Goal: Task Accomplishment & Management: Complete application form

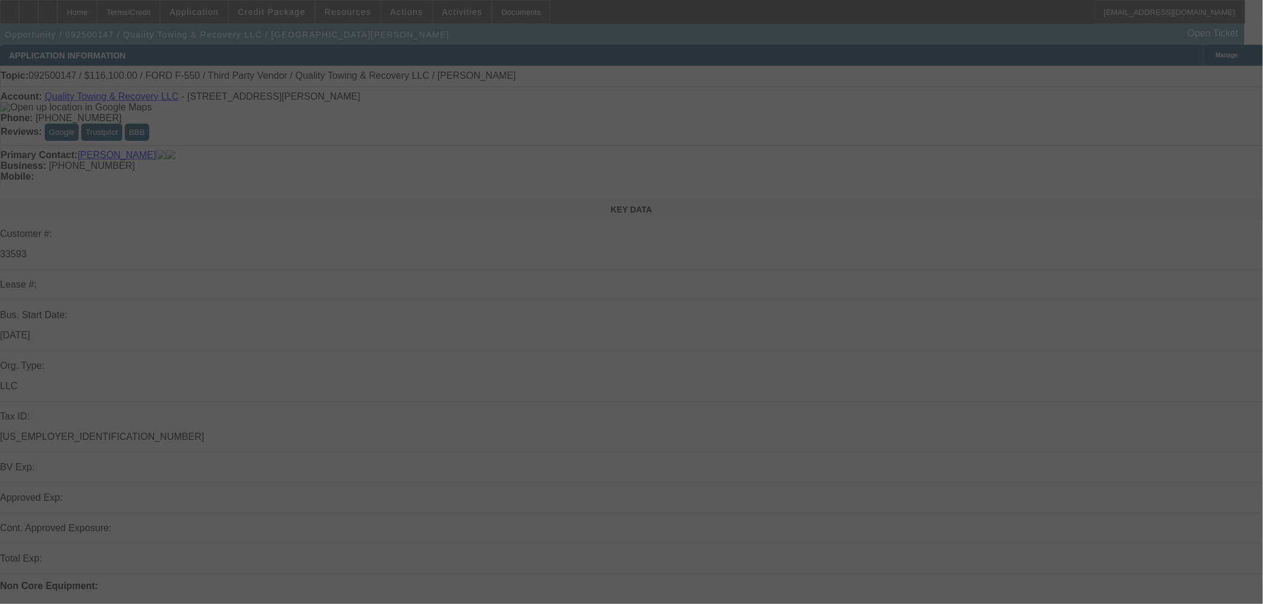
scroll to position [66, 0]
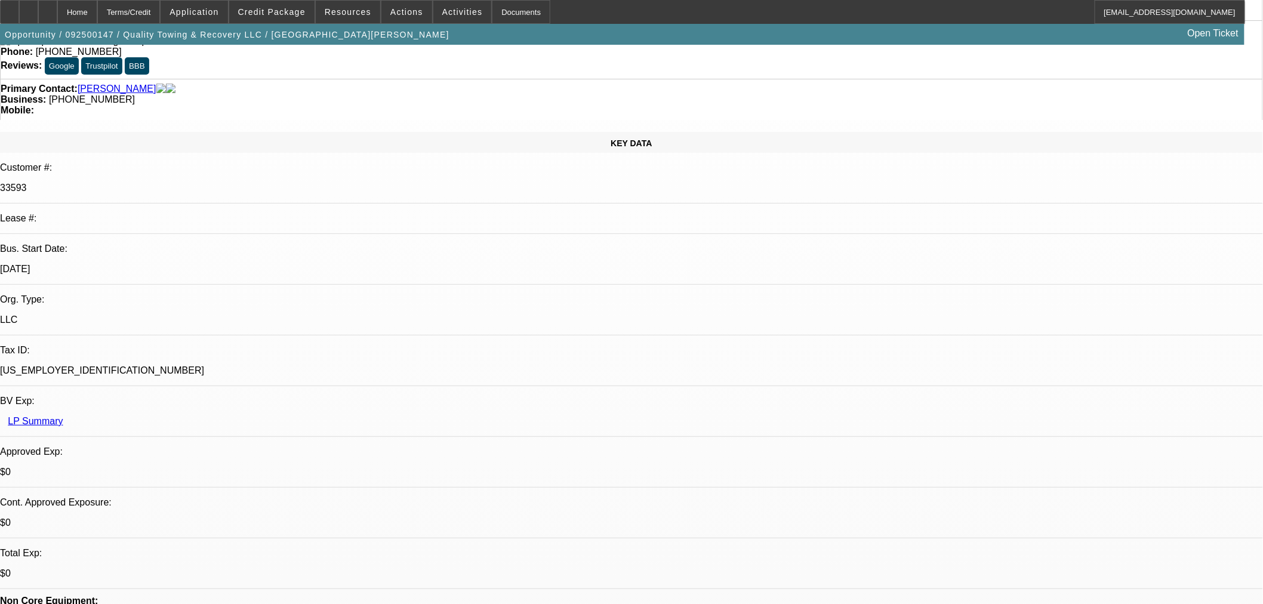
select select "0"
select select "6"
select select "0"
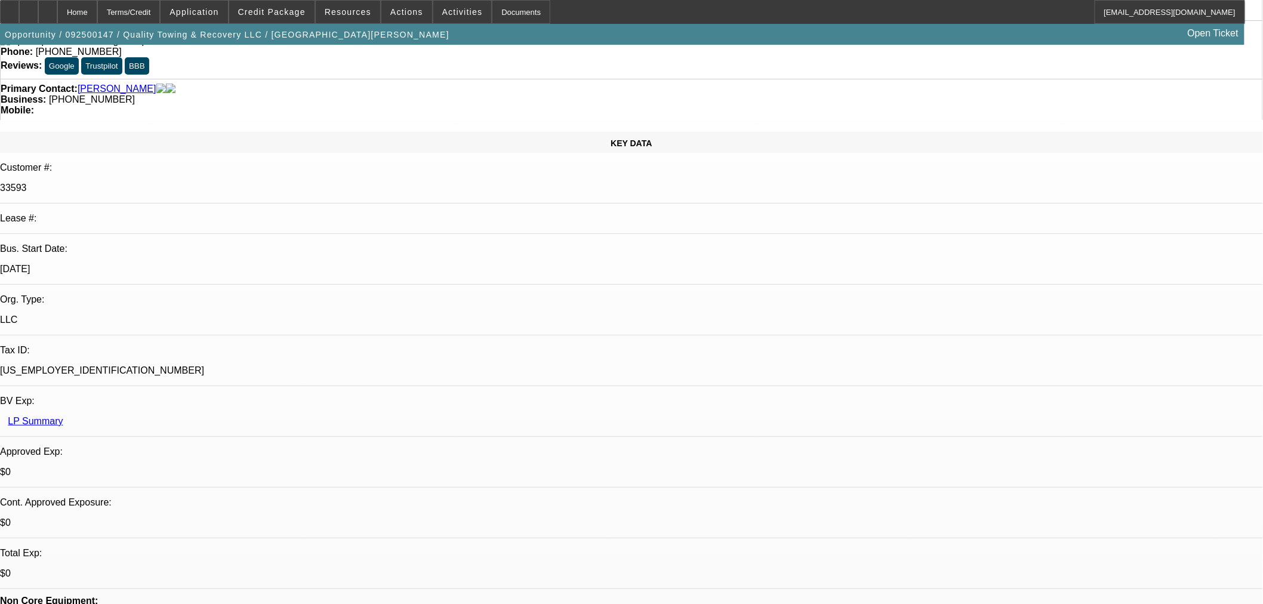
select select "0"
select select "6"
select select "0"
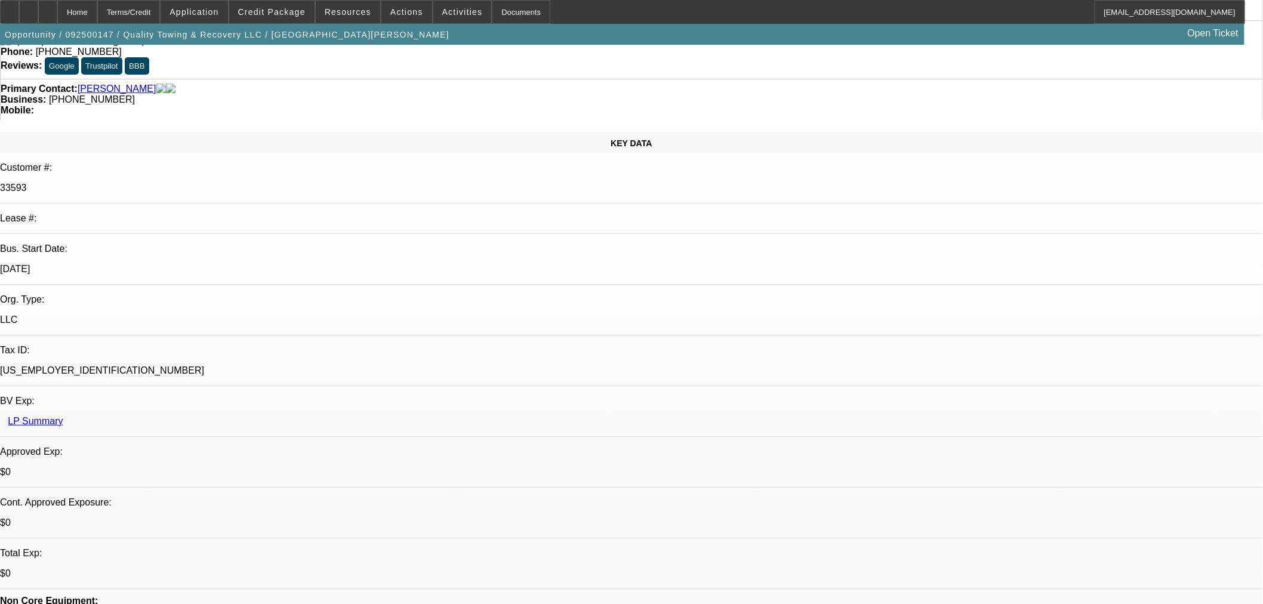
select select "0"
select select "6"
select select "0"
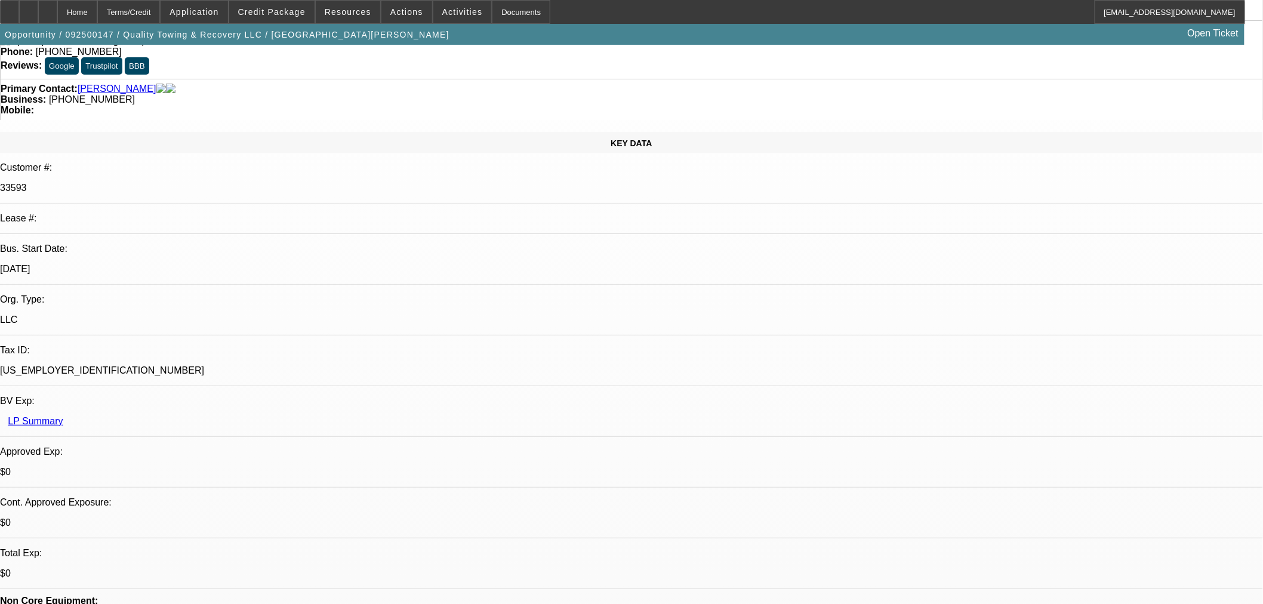
select select "6"
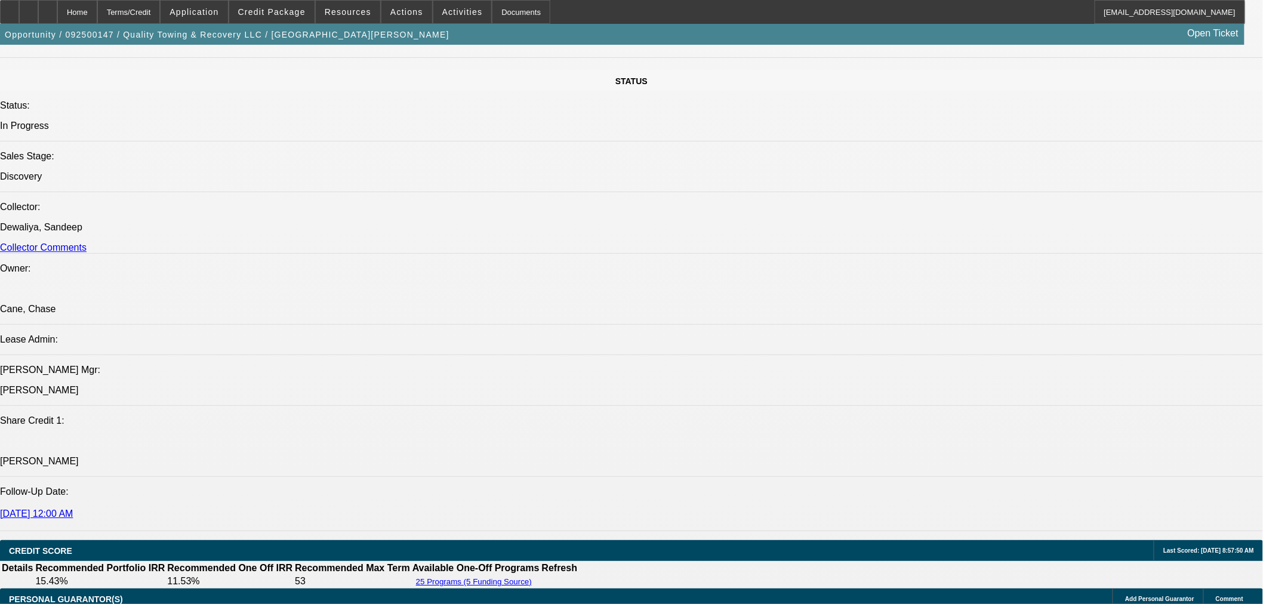
scroll to position [1525, 0]
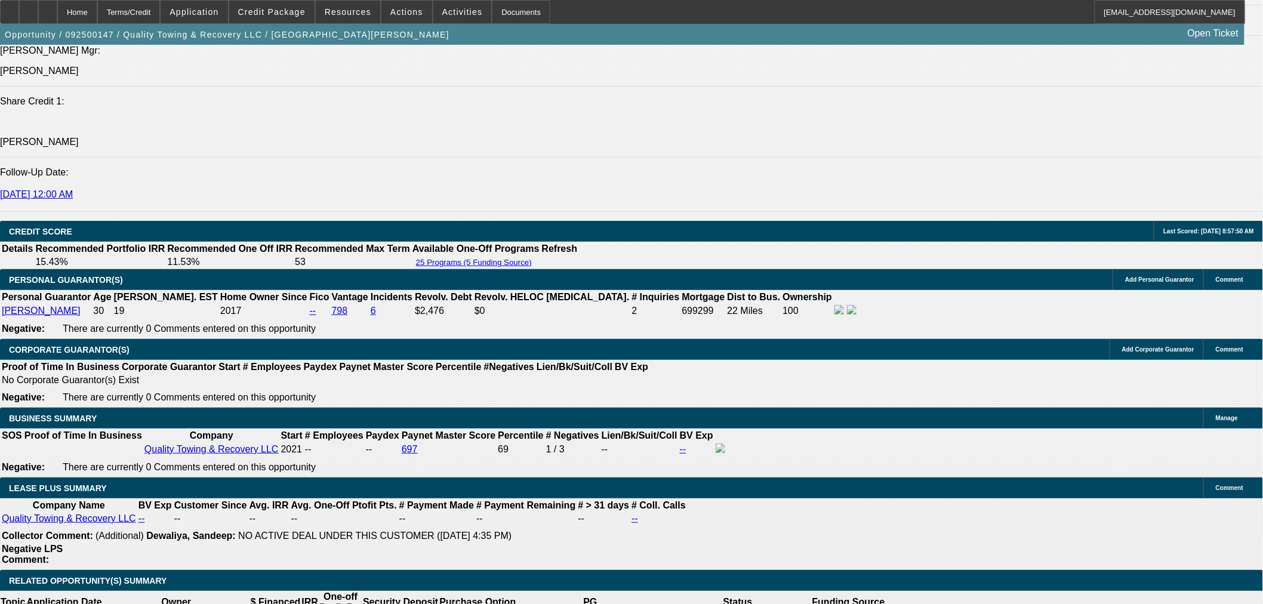
scroll to position [1856, 0]
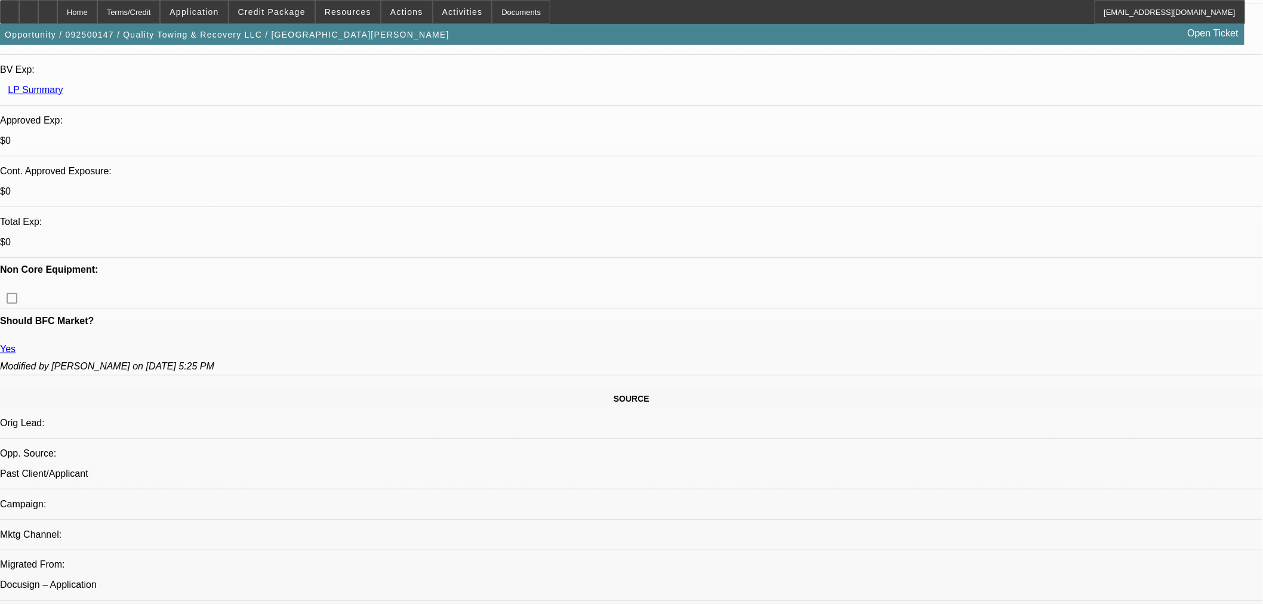
scroll to position [132, 0]
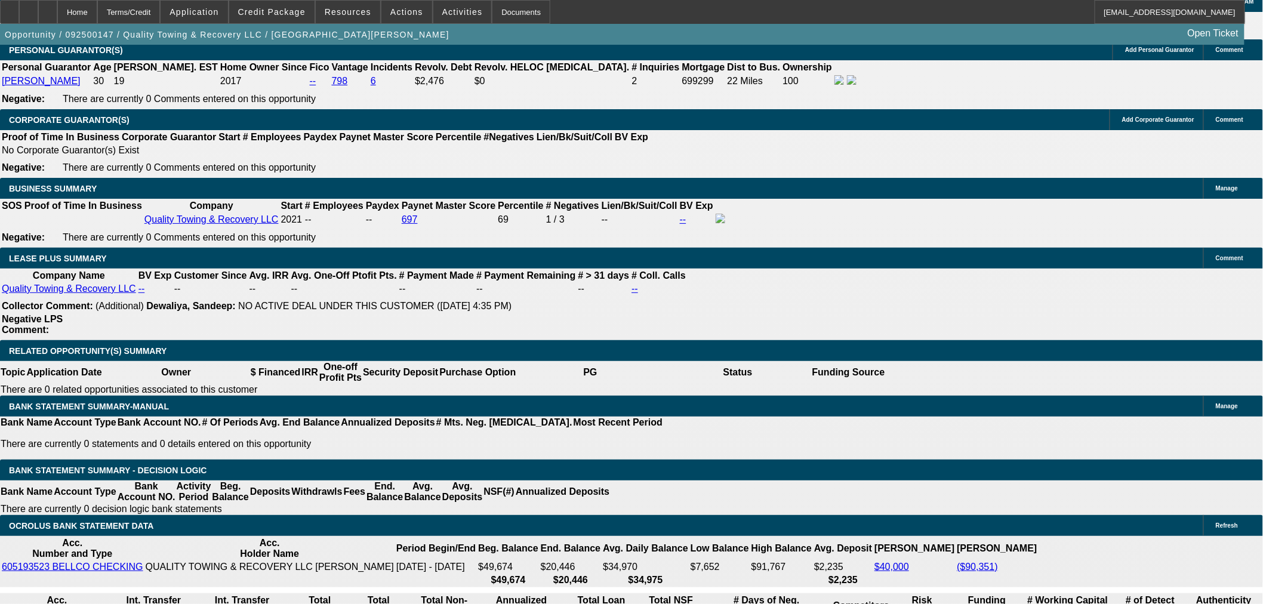
scroll to position [1856, 0]
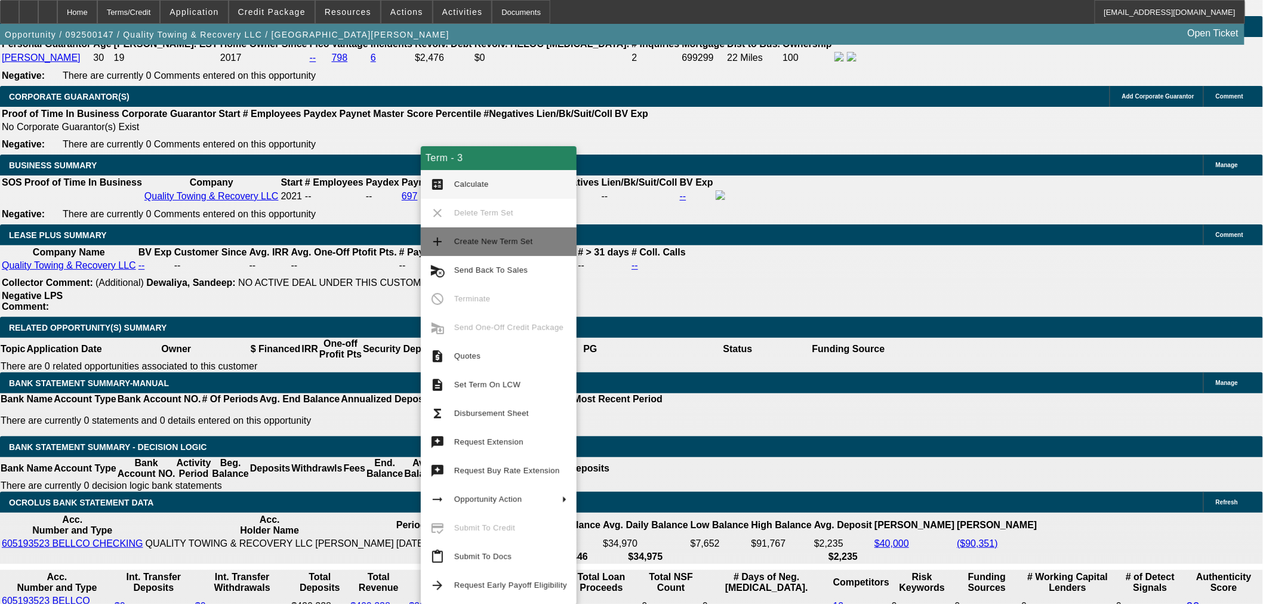
click at [526, 241] on span "Create New Term Set" at bounding box center [493, 241] width 79 height 9
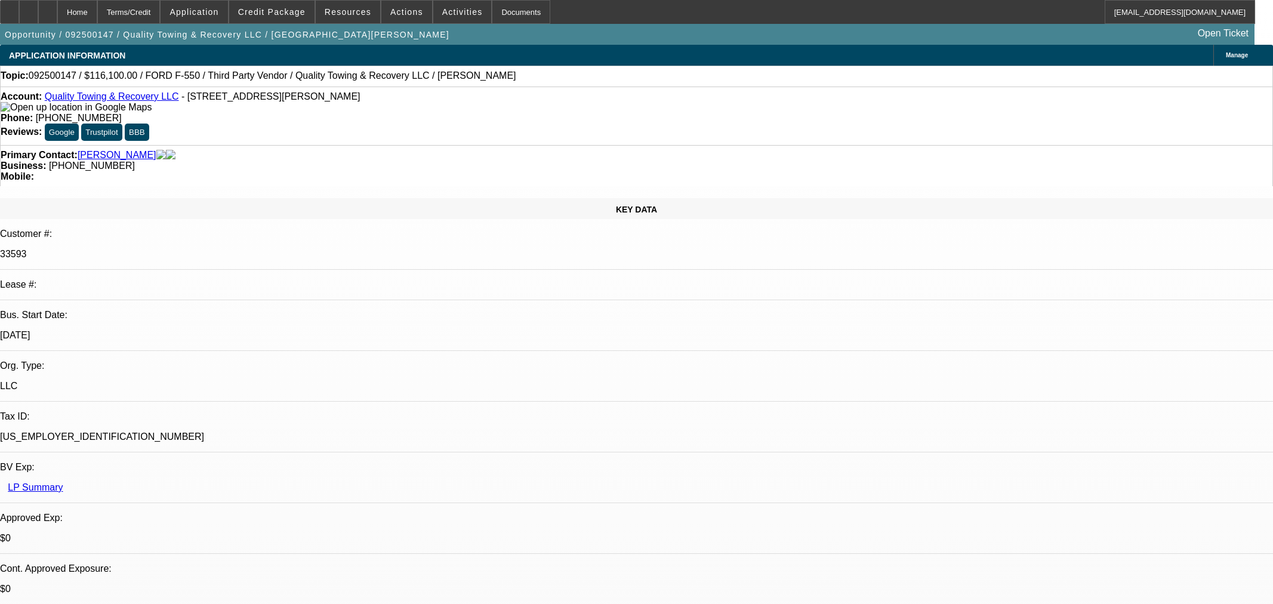
select select "0"
select select "6"
select select "0"
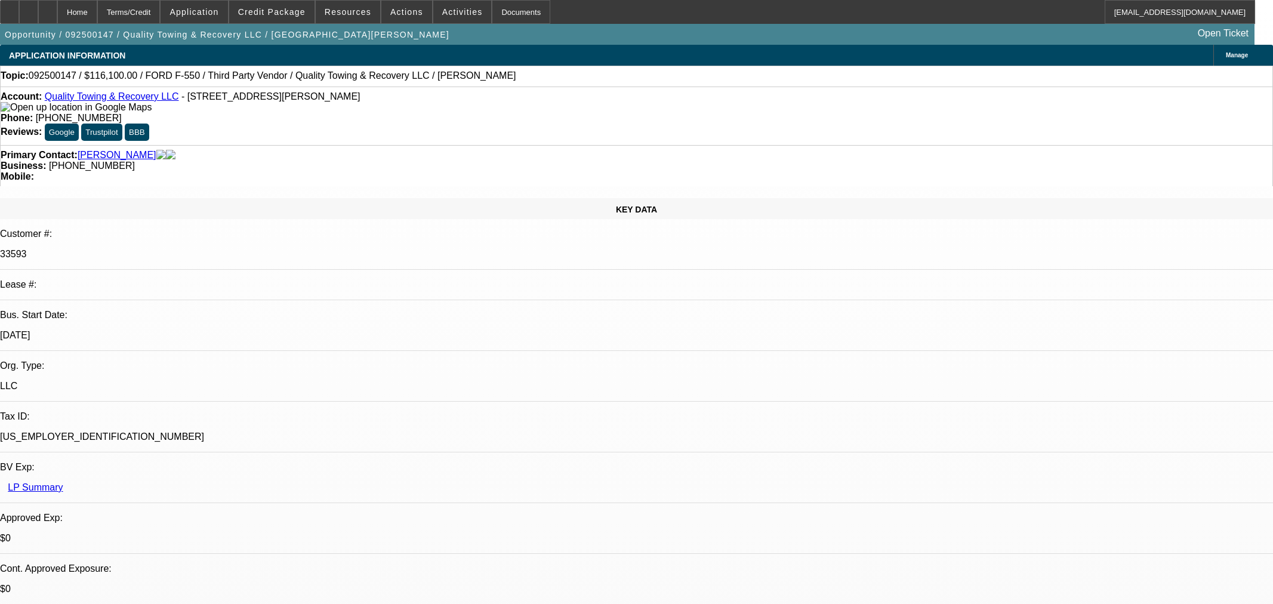
select select "0"
select select "6"
select select "0"
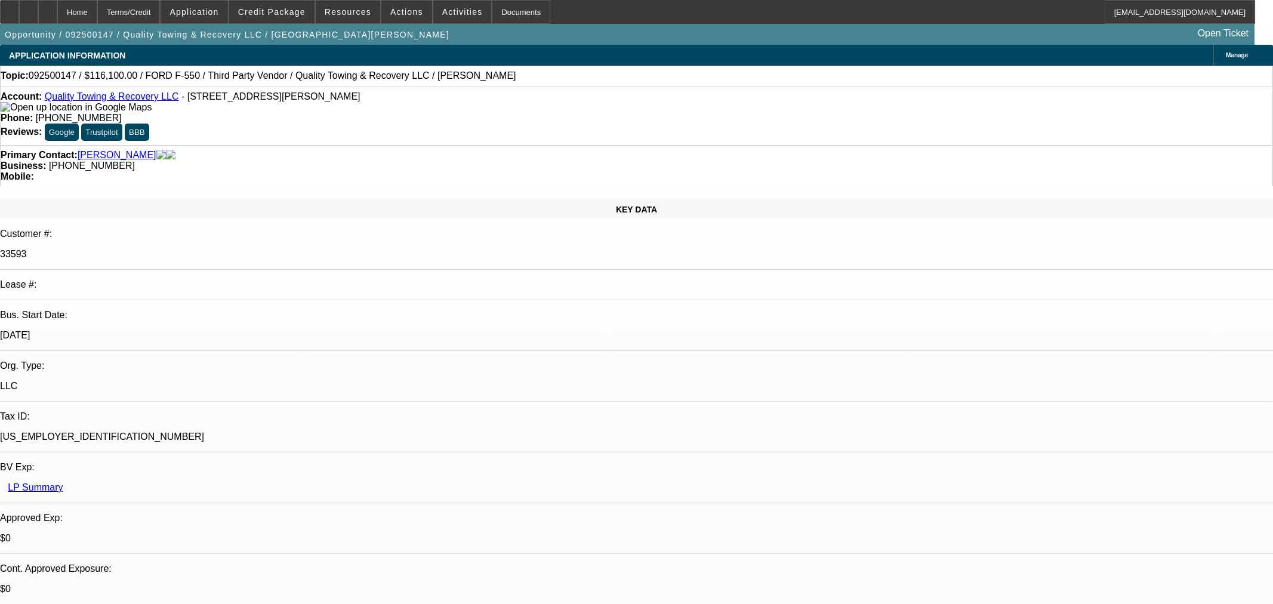
select select "0"
select select "6"
select select "0"
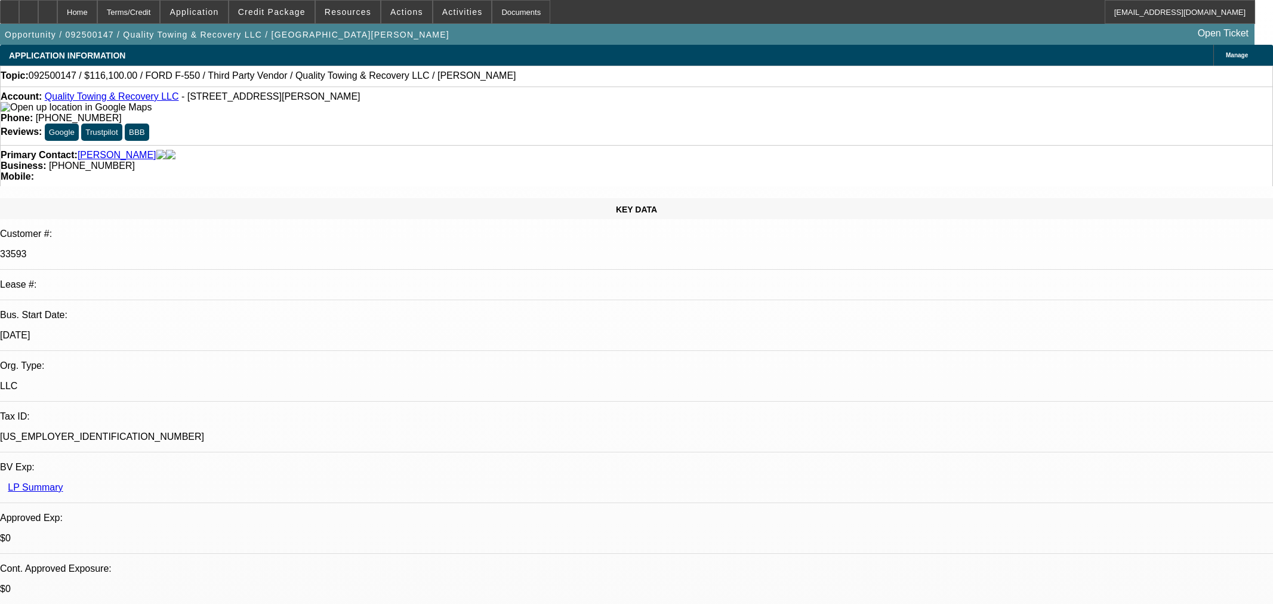
select select "6"
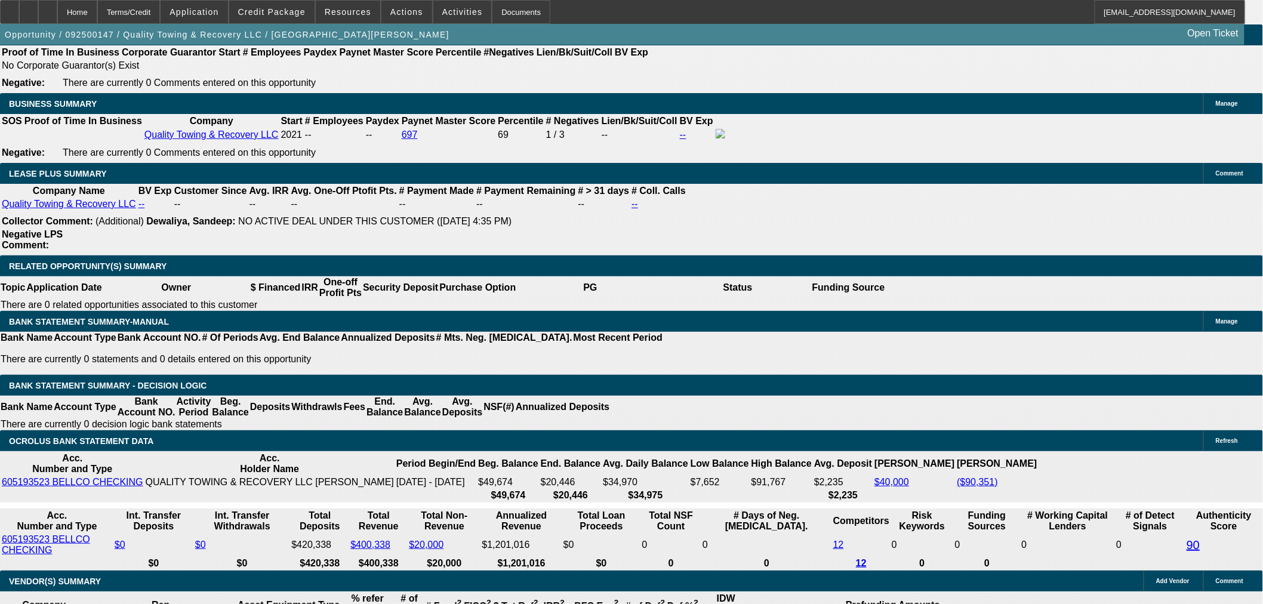
scroll to position [1923, 0]
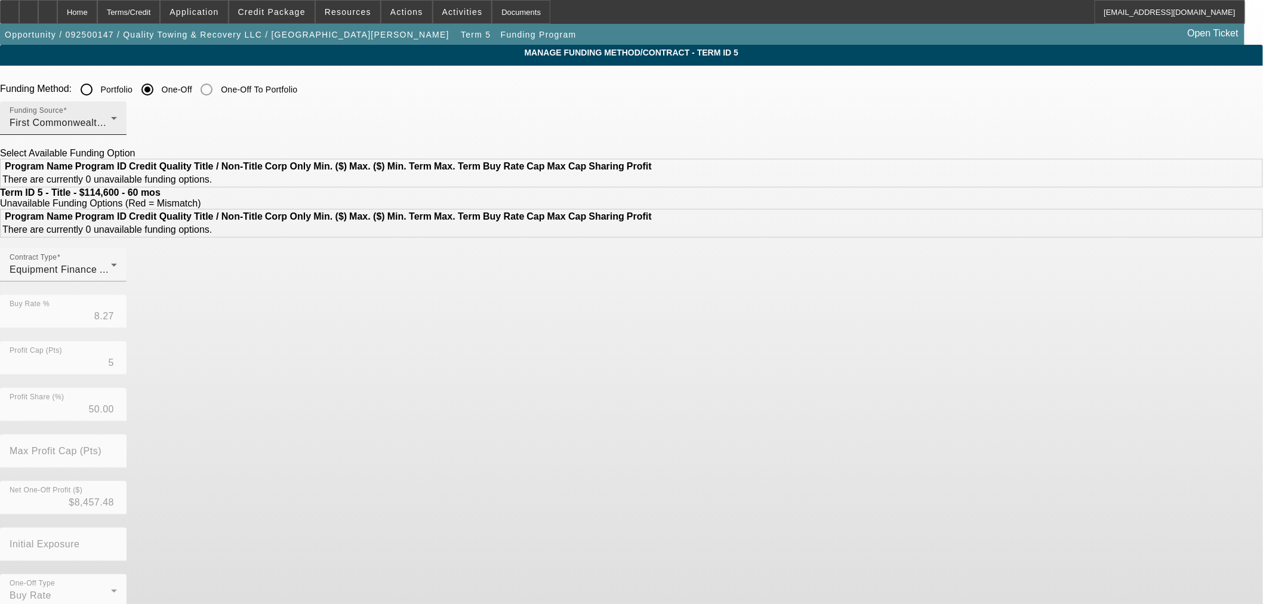
click at [117, 107] on div "Funding Source First Commonwealth Equipment Finance" at bounding box center [63, 117] width 107 height 33
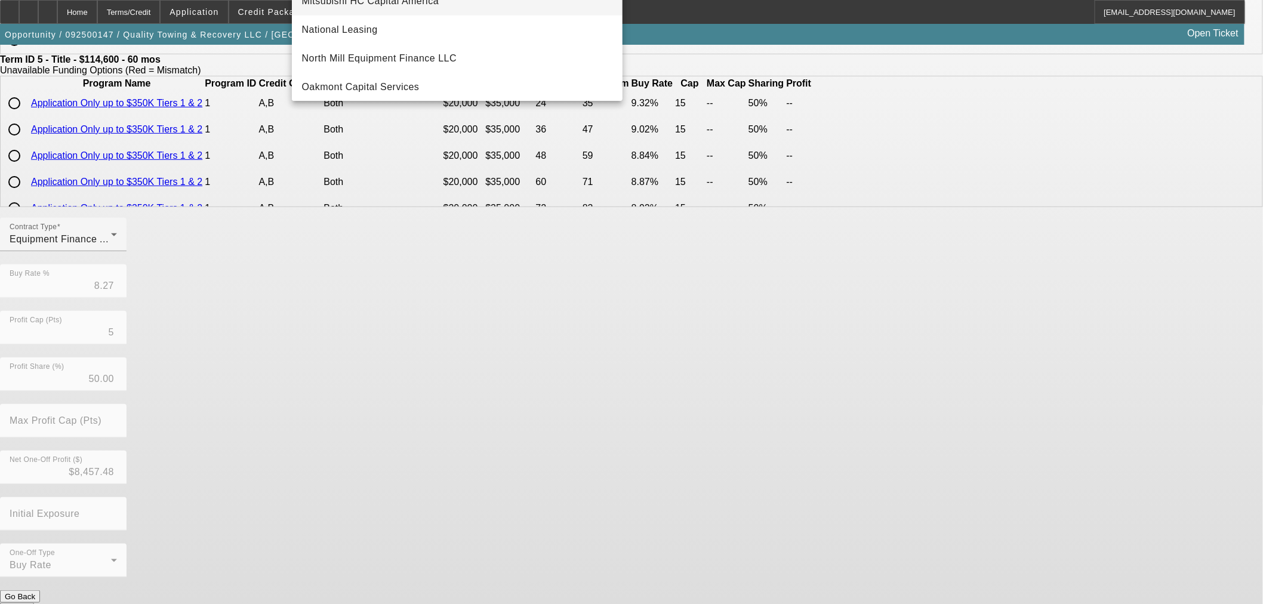
scroll to position [205, 0]
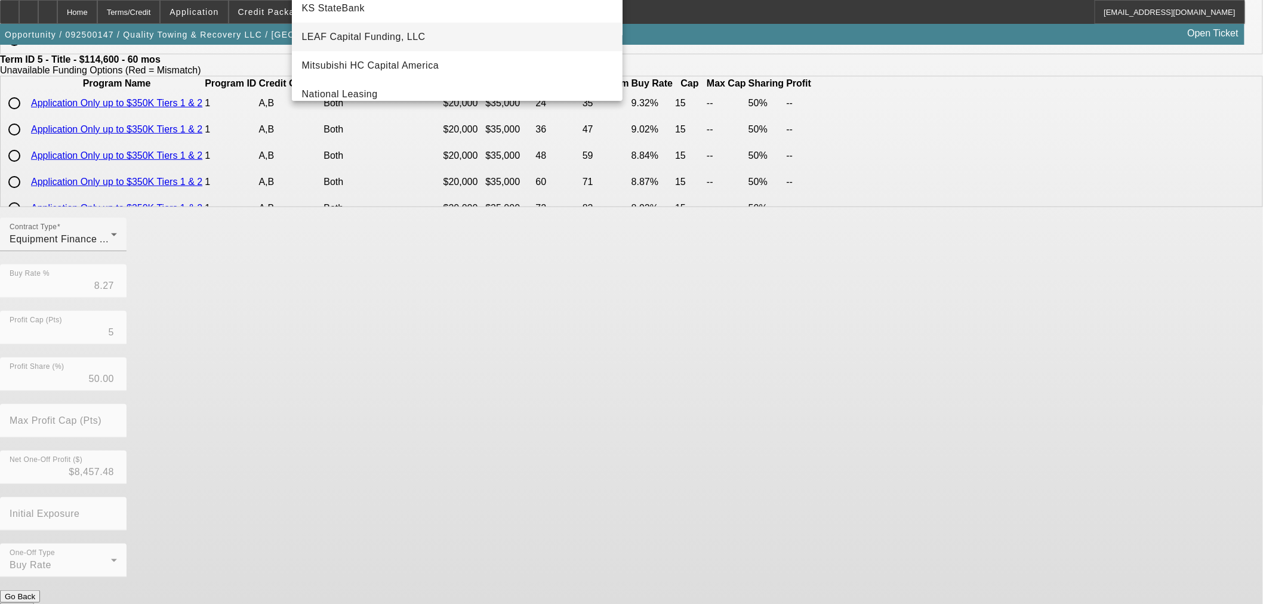
click at [401, 41] on span "LEAF Capital Funding, LLC" at bounding box center [363, 37] width 124 height 14
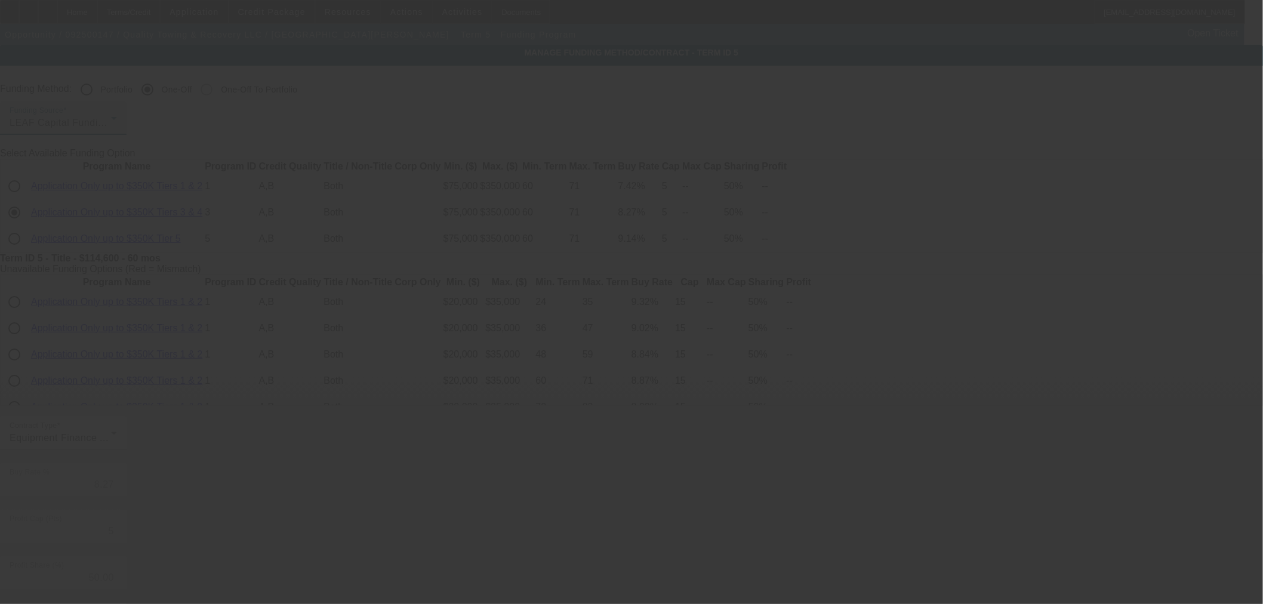
type input "6.67"
type input "6"
type input "10"
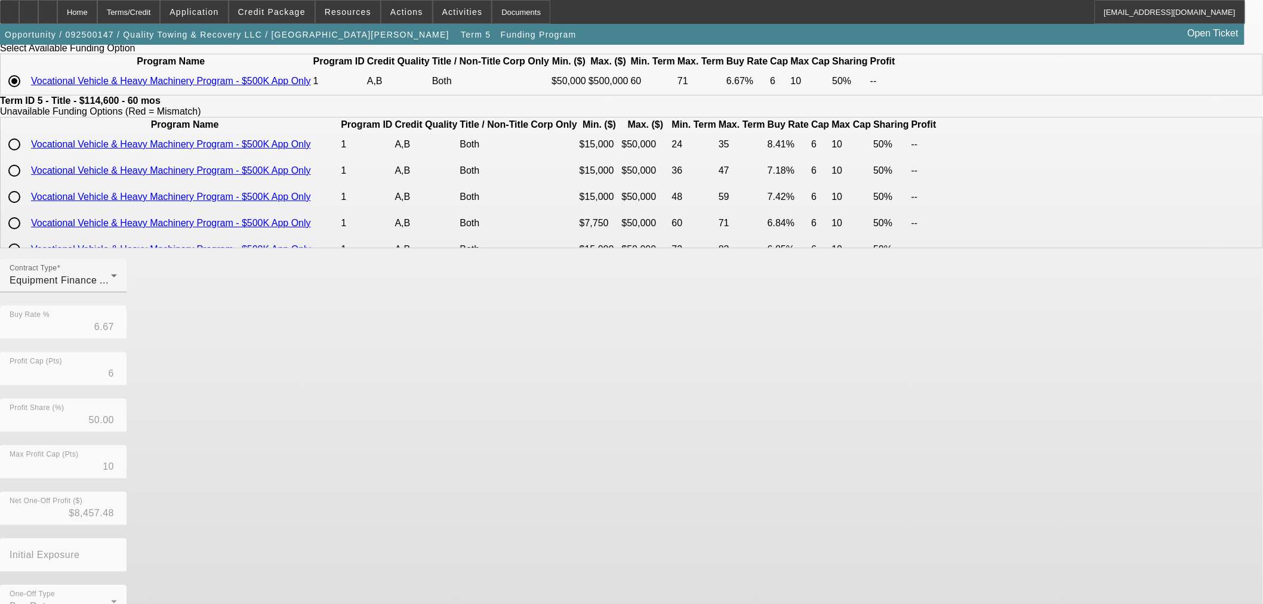
scroll to position [143, 0]
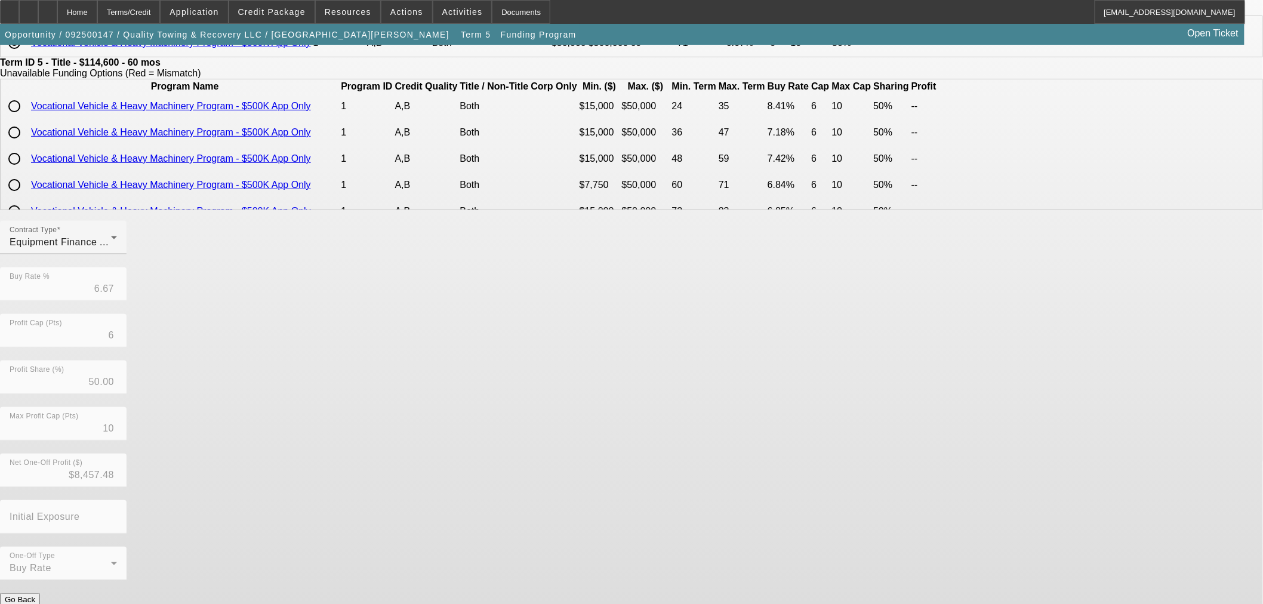
click at [598, 570] on div "Contract Type Equipment Finance Agreement Buy Rate % 6.67 Profit Cap (Pts) 6 Pr…" at bounding box center [631, 407] width 1263 height 372
click at [603, 569] on div "Contract Type Equipment Finance Agreement Buy Rate % 6.67 Profit Cap (Pts) 6 Pr…" at bounding box center [631, 407] width 1263 height 372
click at [34, 603] on button "Submit" at bounding box center [17, 612] width 34 height 13
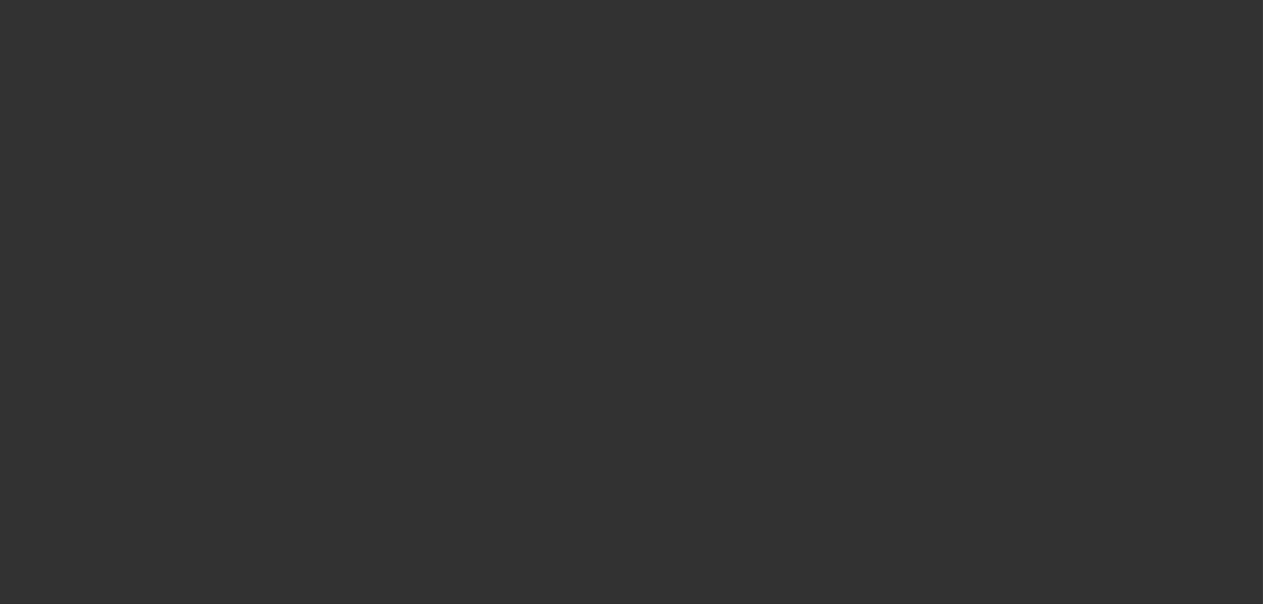
select select "0"
select select "6"
select select "0"
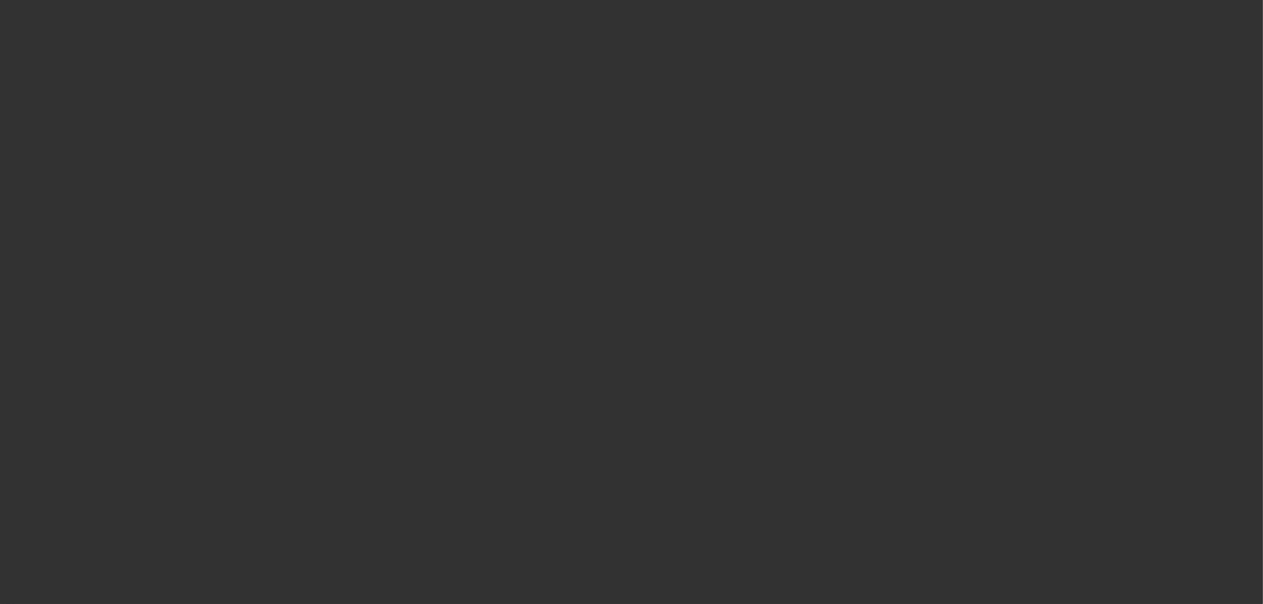
select select "0"
select select "6"
select select "0"
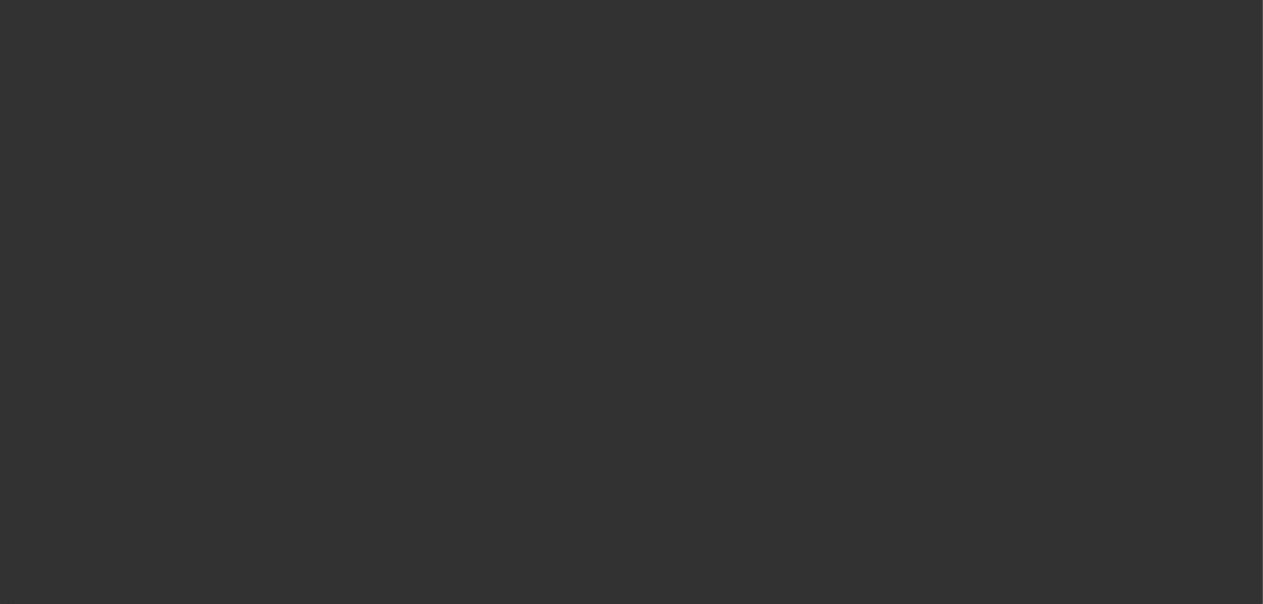
select select "0"
select select "6"
select select "0"
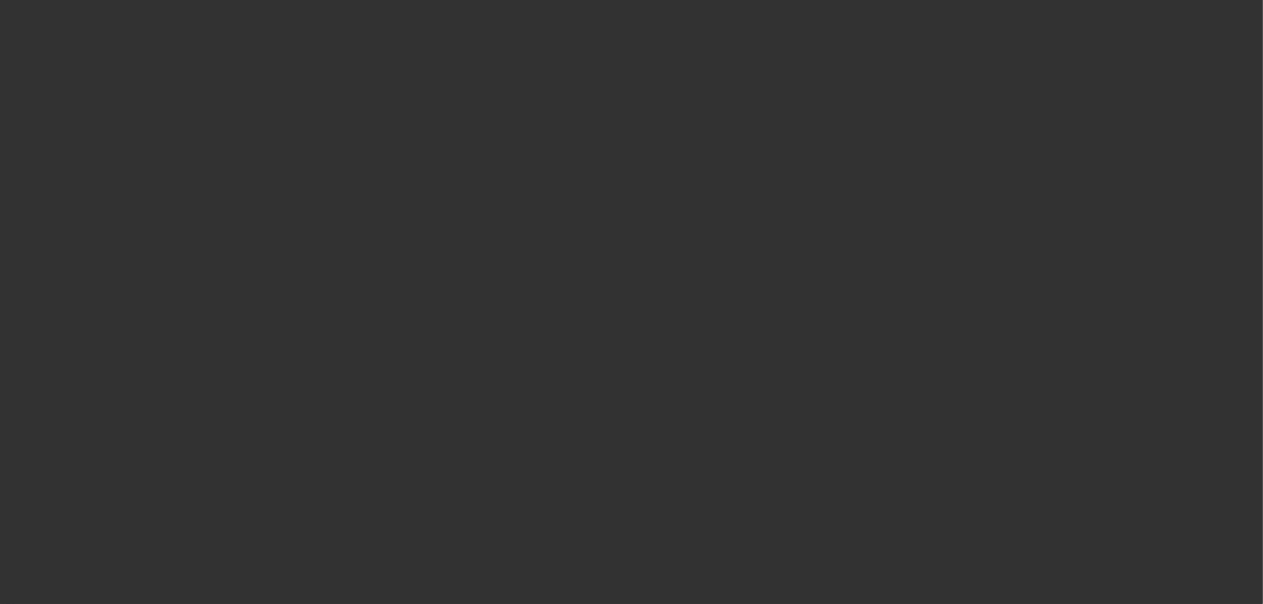
select select "6"
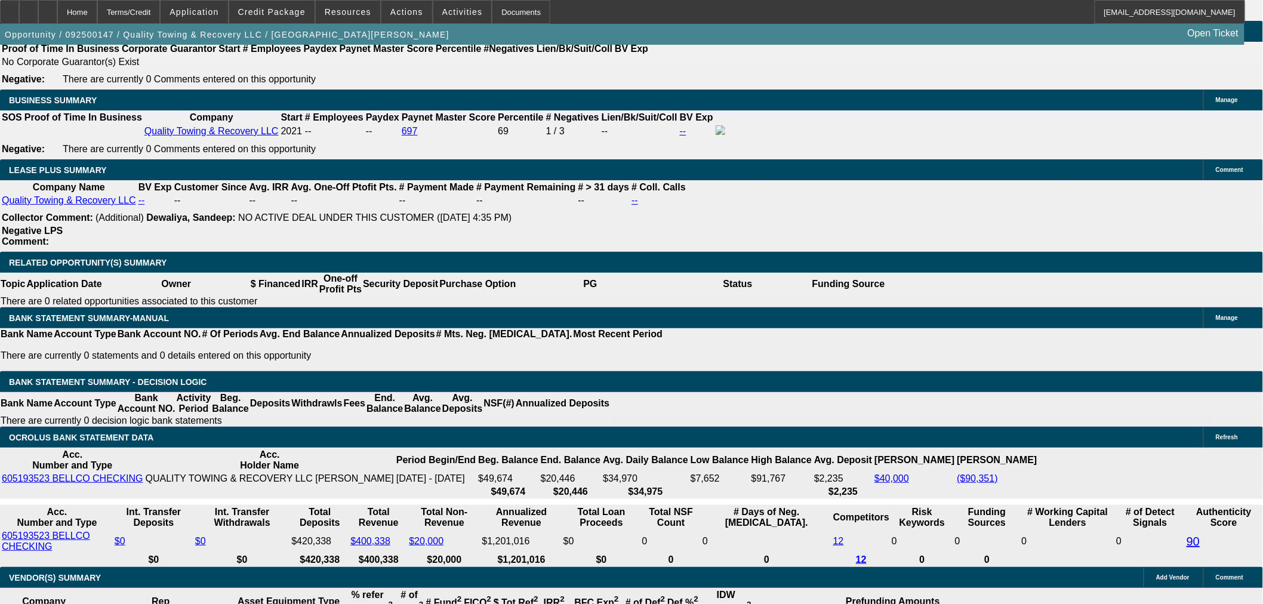
scroll to position [1923, 0]
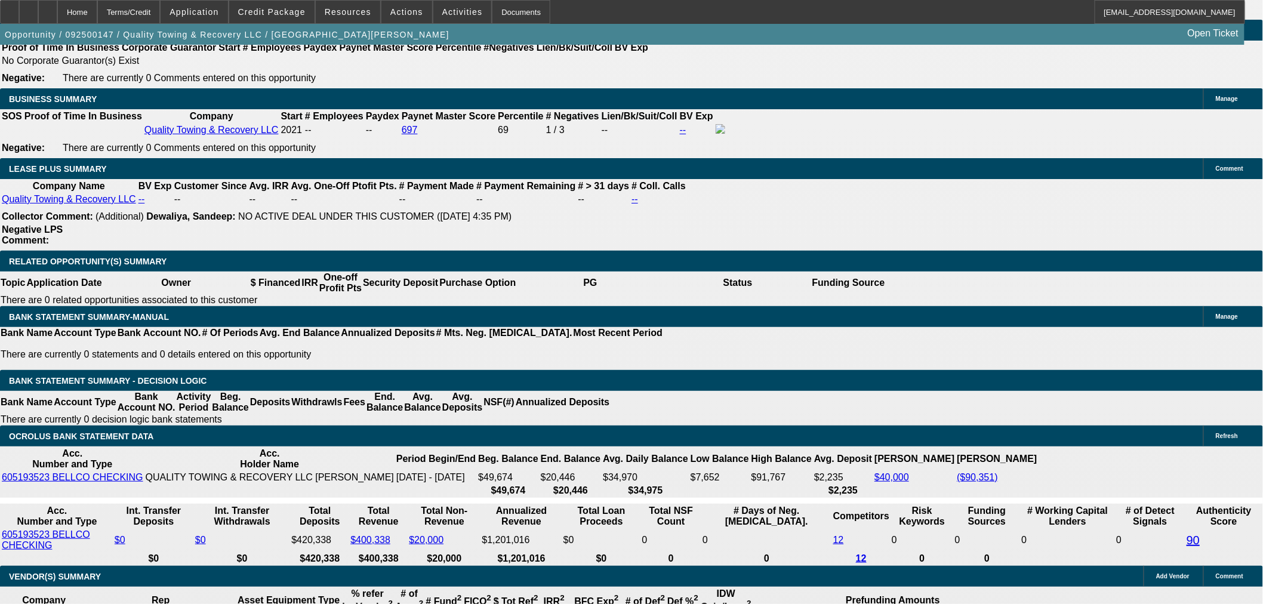
type input "9"
type input "UNKNOWN"
type input "$2,378.90"
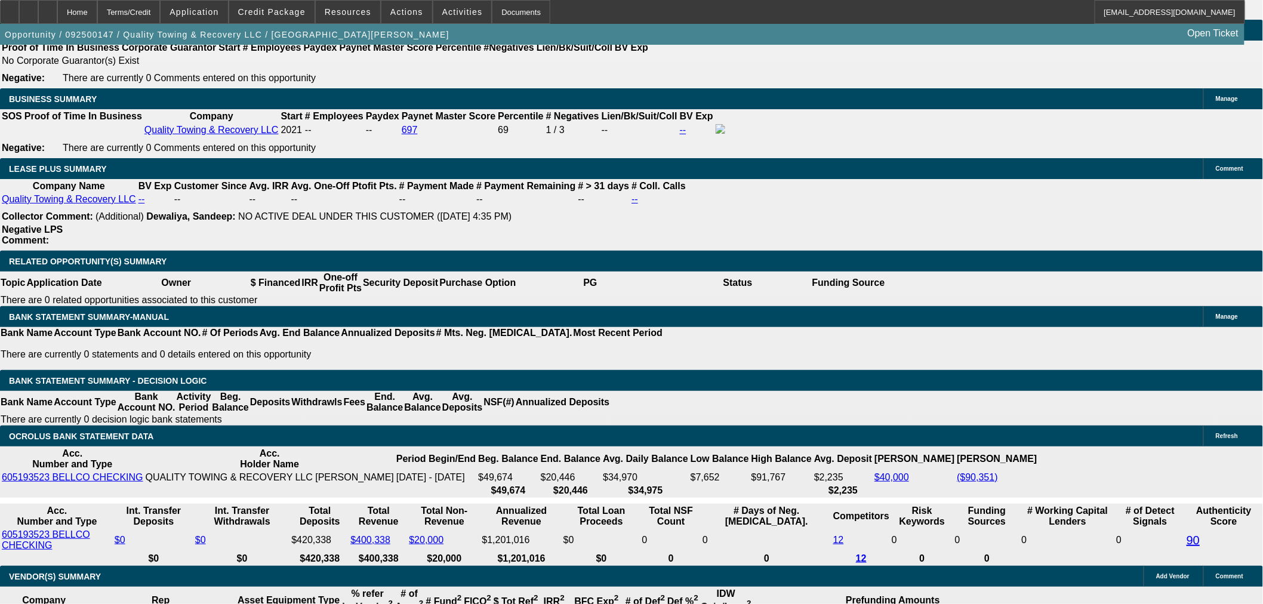
type input "9"
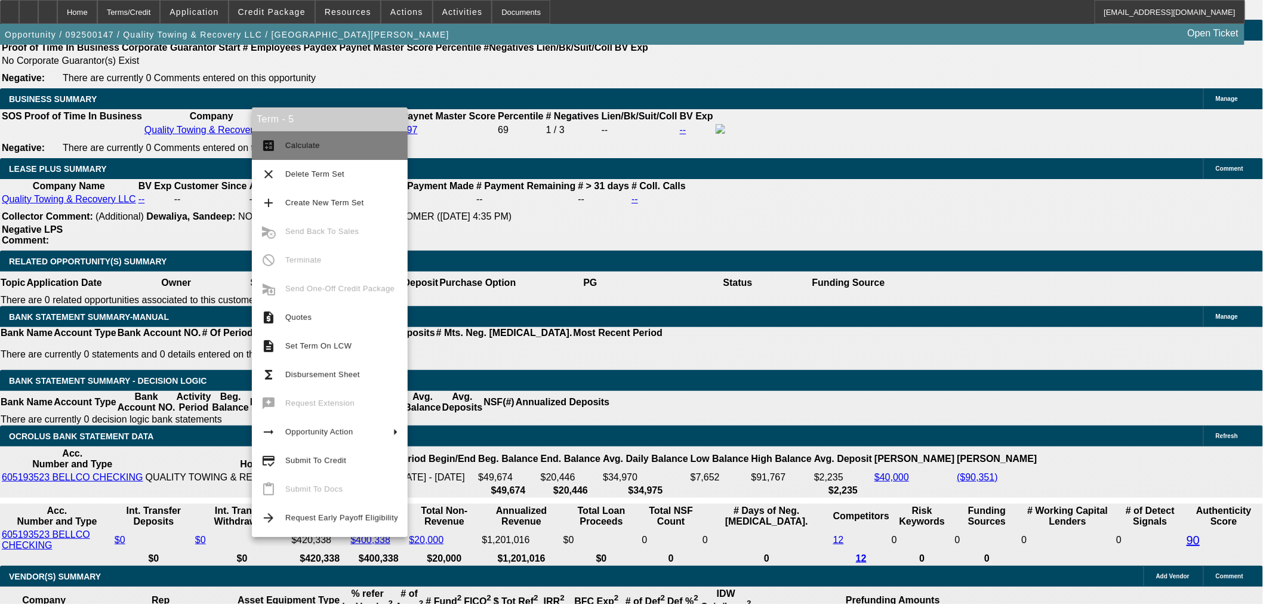
click at [280, 147] on button "calculate Calculate" at bounding box center [330, 145] width 156 height 29
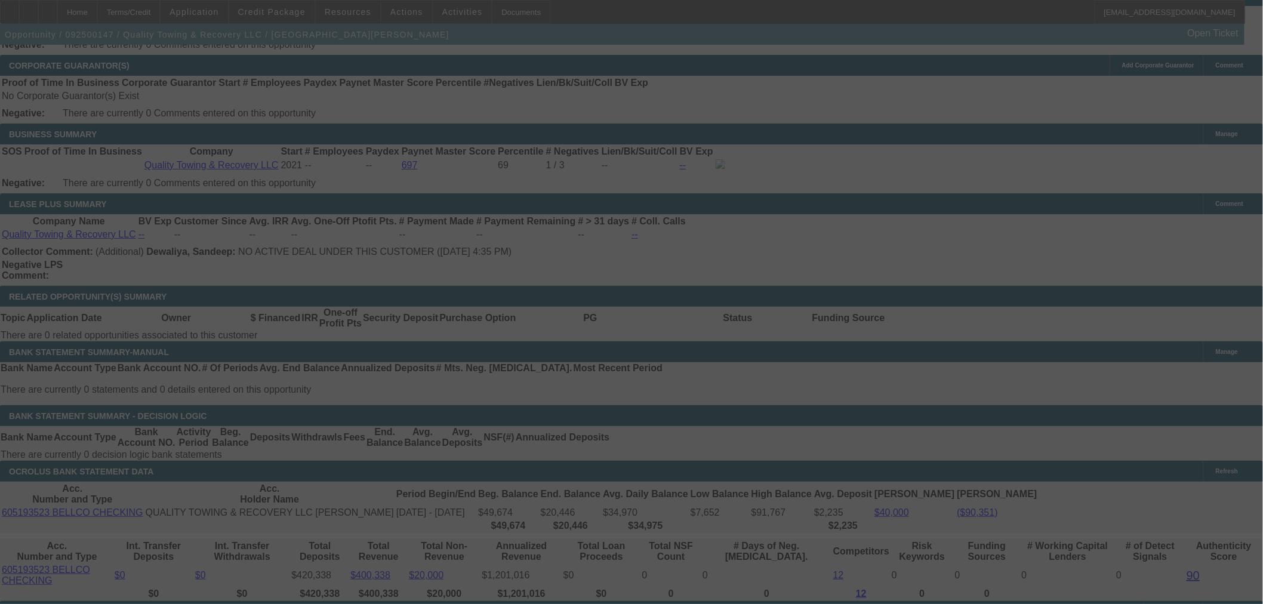
scroll to position [1856, 0]
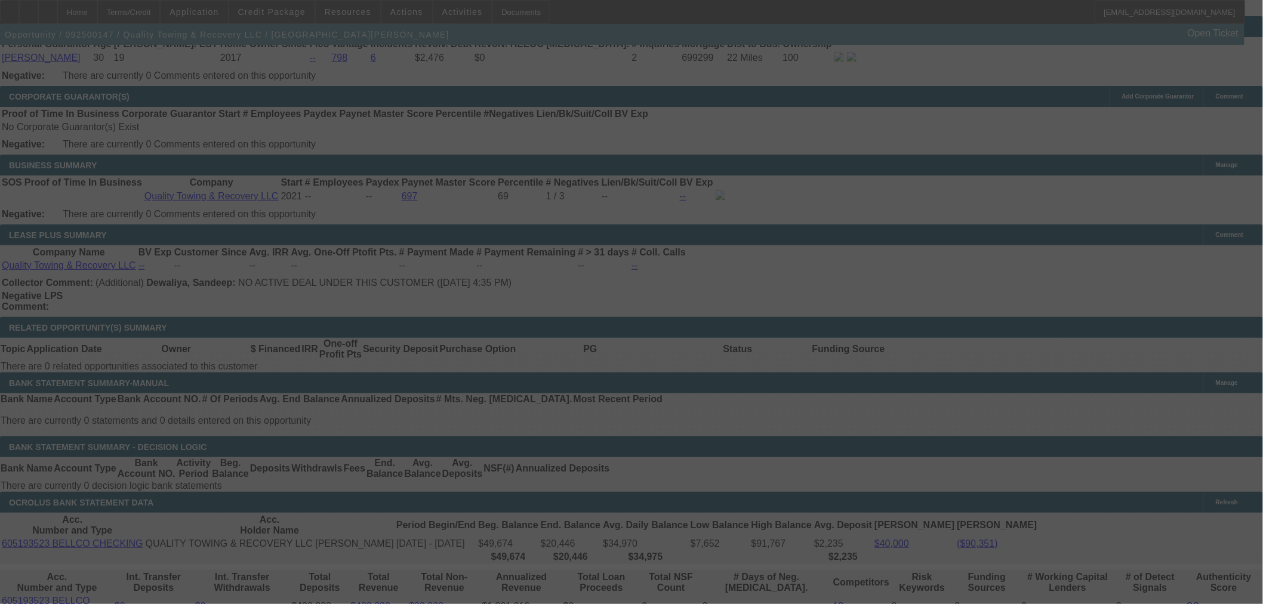
select select "0"
select select "6"
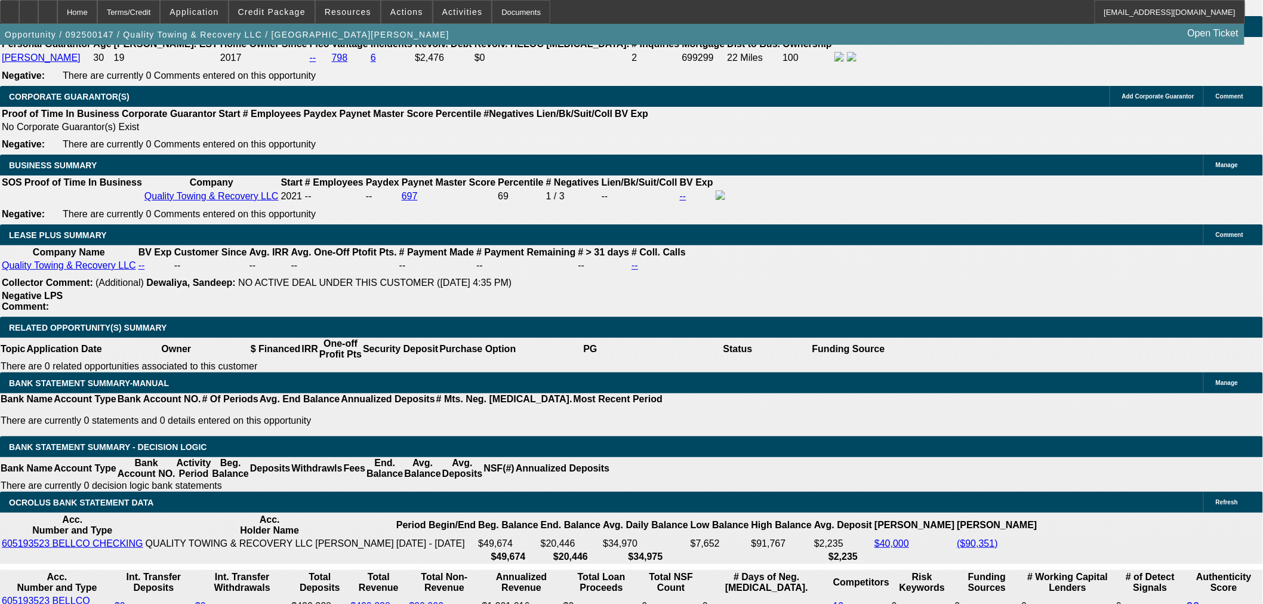
drag, startPoint x: 716, startPoint y: 137, endPoint x: 755, endPoint y: 143, distance: 39.8
drag, startPoint x: 658, startPoint y: 195, endPoint x: 88, endPoint y: 150, distance: 571.7
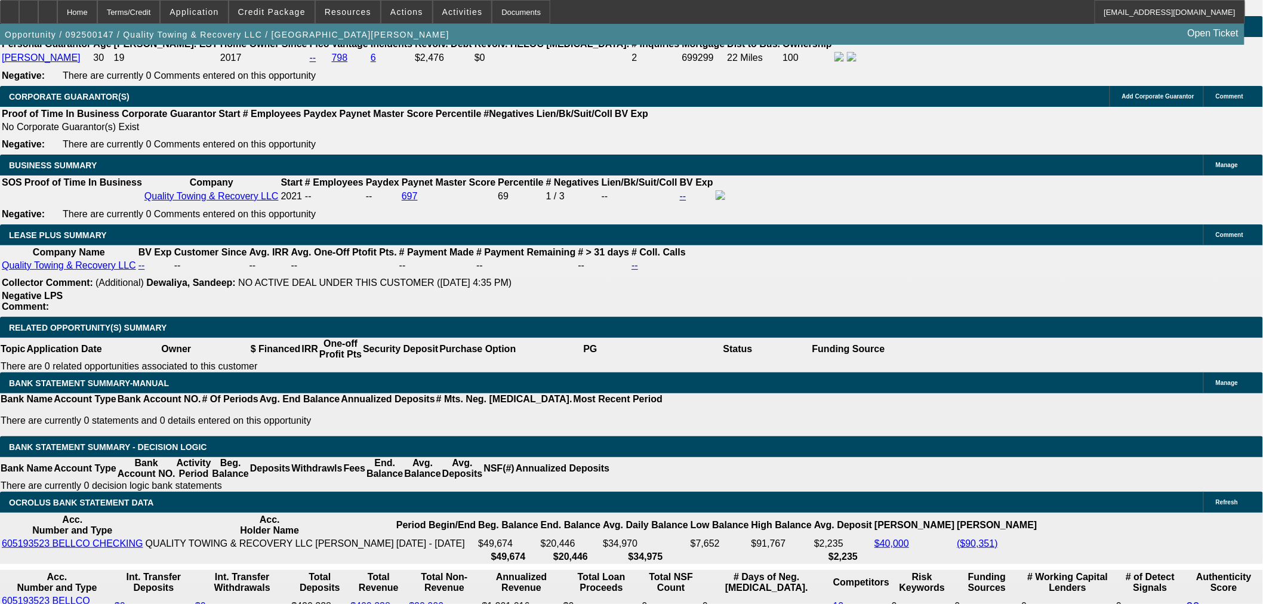
scroll to position [0, 0]
